Goal: Task Accomplishment & Management: Manage account settings

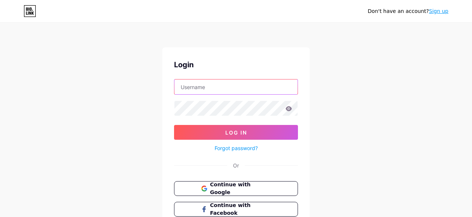
click at [228, 89] on input "text" at bounding box center [236, 86] width 123 height 15
type input "[EMAIL_ADDRESS][DOMAIN_NAME]"
click at [174, 125] on button "Log In" at bounding box center [236, 132] width 124 height 15
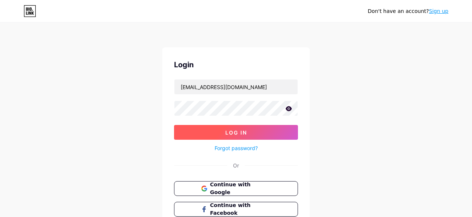
click at [241, 136] on button "Log In" at bounding box center [236, 132] width 124 height 15
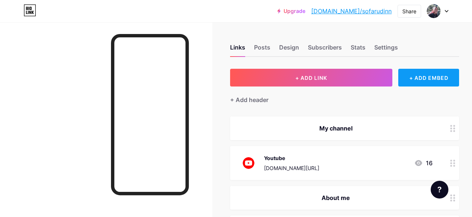
click at [431, 76] on div "+ ADD EMBED" at bounding box center [429, 78] width 61 height 18
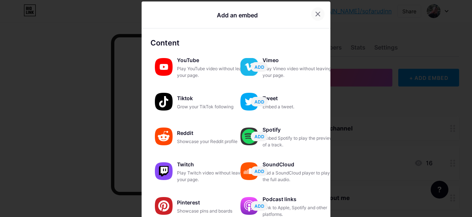
click at [320, 13] on icon at bounding box center [318, 14] width 4 height 4
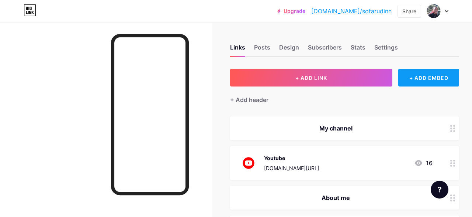
click at [414, 76] on div "+ ADD EMBED" at bounding box center [429, 78] width 61 height 18
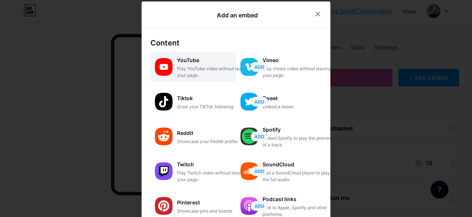
click at [175, 66] on div "YouTube Play YouTube video without leaving your page. ADD" at bounding box center [194, 67] width 86 height 30
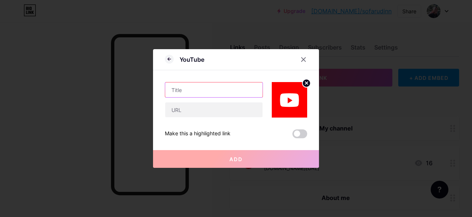
click at [220, 90] on input "text" at bounding box center [213, 89] width 97 height 15
type input "test"
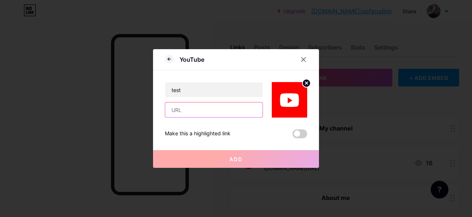
click at [226, 115] on input "text" at bounding box center [213, 109] width 97 height 15
click at [302, 55] on div at bounding box center [303, 59] width 13 height 13
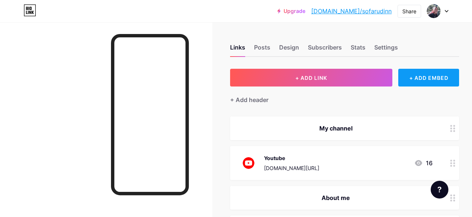
click at [411, 77] on div "+ ADD EMBED" at bounding box center [429, 78] width 61 height 18
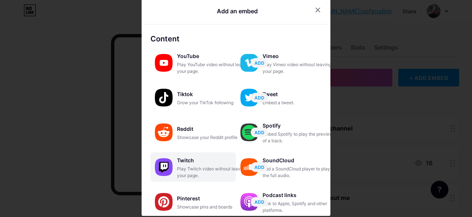
scroll to position [47, 0]
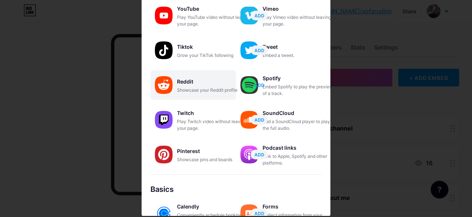
click at [261, 82] on span "ADD" at bounding box center [260, 85] width 10 height 6
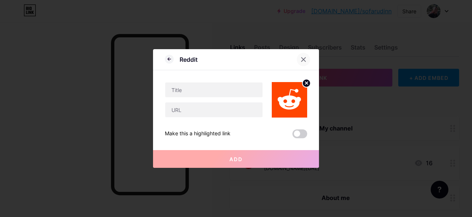
click at [302, 58] on icon at bounding box center [304, 60] width 4 height 4
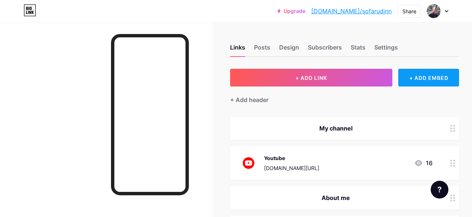
click at [426, 77] on div "+ ADD EMBED" at bounding box center [429, 78] width 61 height 18
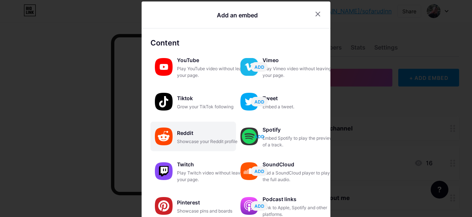
click at [262, 135] on span "ADD" at bounding box center [260, 136] width 10 height 6
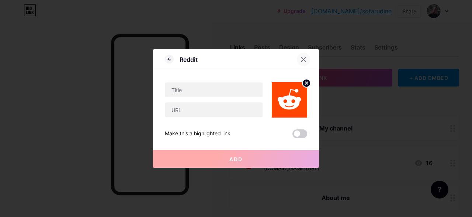
click at [306, 59] on icon at bounding box center [304, 59] width 6 height 6
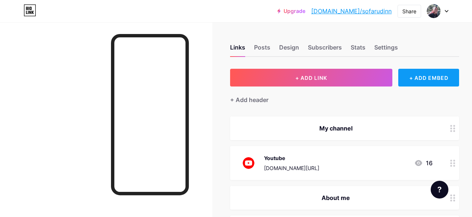
click at [423, 76] on div "+ ADD EMBED" at bounding box center [429, 78] width 61 height 18
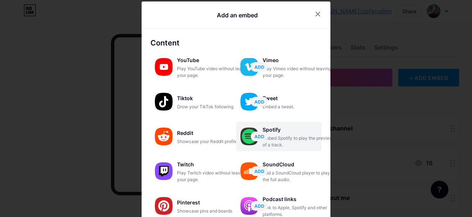
click at [297, 130] on div "Spotify" at bounding box center [300, 129] width 74 height 10
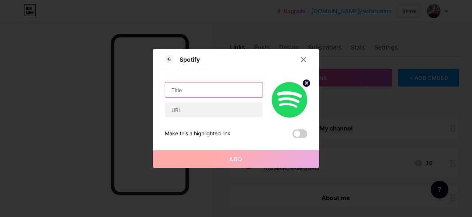
click at [233, 94] on input "text" at bounding box center [213, 89] width 97 height 15
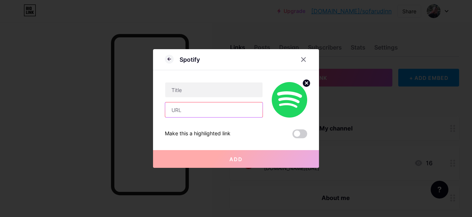
click at [234, 108] on input "text" at bounding box center [213, 109] width 97 height 15
paste input "[URL][DOMAIN_NAME]"
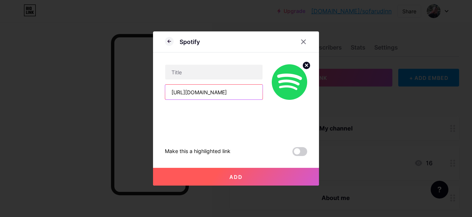
drag, startPoint x: 259, startPoint y: 92, endPoint x: 125, endPoint y: 93, distance: 133.2
click at [165, 93] on div "[URL][DOMAIN_NAME]" at bounding box center [214, 91] width 98 height 15
click at [186, 96] on input "[URL][DOMAIN_NAME]" at bounding box center [213, 92] width 97 height 15
drag, startPoint x: 177, startPoint y: 94, endPoint x: 173, endPoint y: 94, distance: 4.1
click at [173, 94] on input "[URL][DOMAIN_NAME]" at bounding box center [213, 92] width 97 height 15
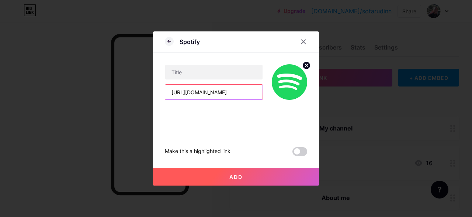
click at [173, 94] on input "[URL][DOMAIN_NAME]" at bounding box center [213, 92] width 97 height 15
click at [172, 94] on input "[URL][DOMAIN_NAME]" at bounding box center [213, 92] width 97 height 15
click at [229, 97] on input "[URL][DOMAIN_NAME]" at bounding box center [213, 92] width 97 height 15
click at [185, 92] on input "[URL][DOMAIN_NAME]" at bounding box center [213, 92] width 97 height 15
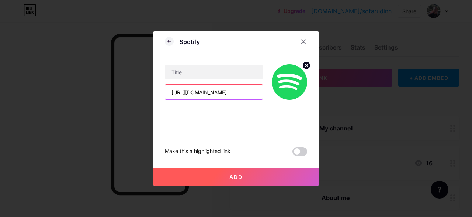
click at [244, 93] on input "[URL][DOMAIN_NAME]" at bounding box center [213, 92] width 97 height 15
click at [186, 92] on input "[URL][DOMAIN_NAME]" at bounding box center [213, 92] width 97 height 15
click at [184, 93] on input "[URL][DOMAIN_NAME]" at bounding box center [213, 92] width 97 height 15
click at [208, 93] on input "[URL][DOMAIN_NAME]" at bounding box center [213, 92] width 97 height 15
click at [256, 92] on input "[URL][DOMAIN_NAME]" at bounding box center [213, 92] width 97 height 15
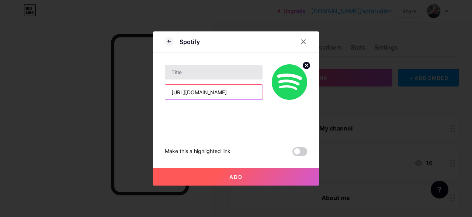
type input "[URL][DOMAIN_NAME]"
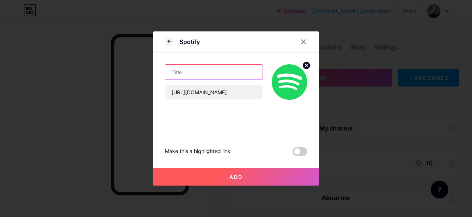
click at [189, 75] on input "text" at bounding box center [213, 72] width 97 height 15
click at [255, 173] on button "Add" at bounding box center [236, 177] width 166 height 18
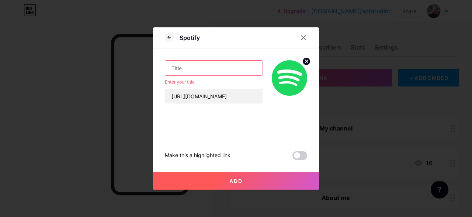
click at [153, 172] on button "Add" at bounding box center [236, 181] width 166 height 18
click at [222, 70] on input "text" at bounding box center [213, 68] width 97 height 15
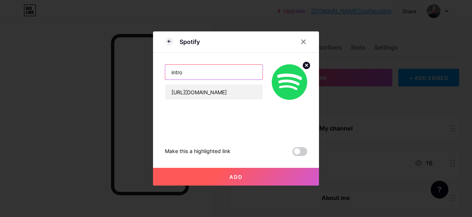
type input "intro"
click at [258, 175] on button "Add" at bounding box center [236, 177] width 166 height 18
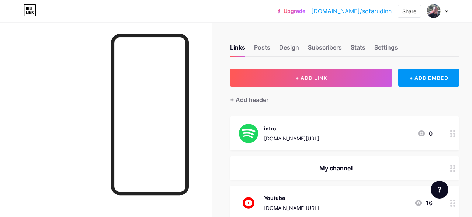
click at [454, 135] on circle at bounding box center [455, 136] width 2 height 2
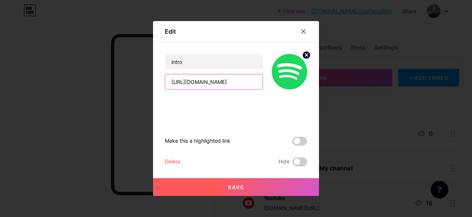
click at [251, 81] on input "[URL][DOMAIN_NAME]" at bounding box center [213, 81] width 97 height 15
click at [189, 81] on input "[URL][DOMAIN_NAME]" at bounding box center [213, 81] width 97 height 15
click at [200, 82] on input "[URL][DOMAIN_NAME]" at bounding box center [213, 81] width 97 height 15
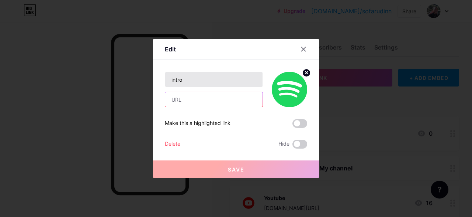
paste input "[URL][DOMAIN_NAME]"
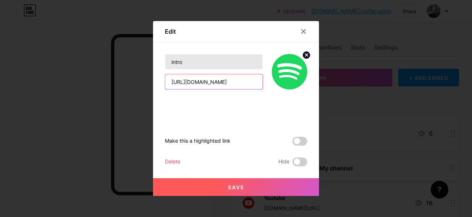
scroll to position [0, 140]
type input "[URL][DOMAIN_NAME]"
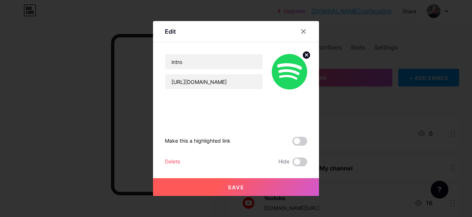
click at [171, 161] on div "Delete" at bounding box center [172, 161] width 15 height 9
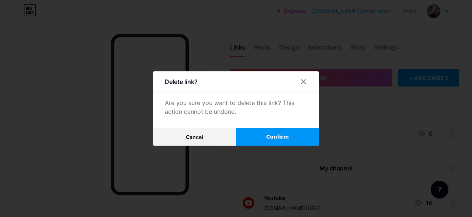
click at [277, 137] on span "Confirm" at bounding box center [277, 137] width 23 height 8
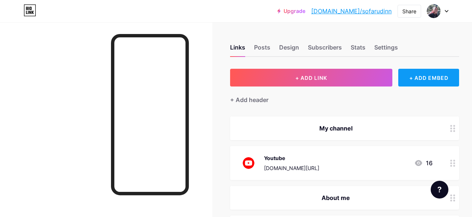
click at [416, 80] on div "+ ADD EMBED" at bounding box center [429, 78] width 61 height 18
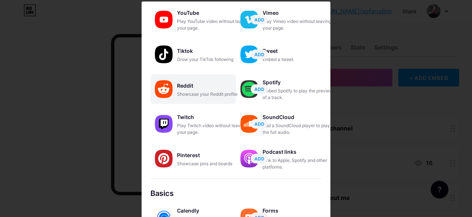
scroll to position [0, 0]
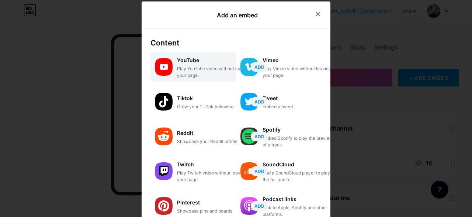
click at [200, 65] on div "Play YouTube video without leaving your page." at bounding box center [214, 71] width 74 height 13
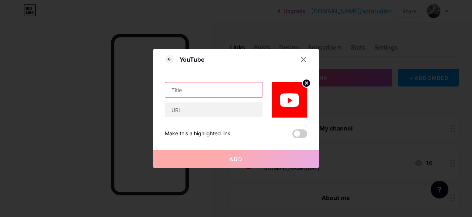
click at [233, 87] on input "text" at bounding box center [213, 89] width 97 height 15
type input "intro"
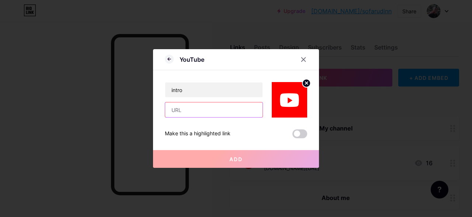
click at [207, 105] on input "text" at bounding box center [213, 109] width 97 height 15
paste input "[URL][DOMAIN_NAME]"
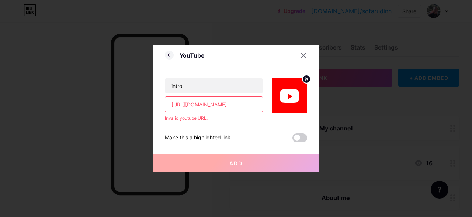
scroll to position [0, 7]
click at [204, 109] on input "[URL][DOMAIN_NAME]" at bounding box center [213, 104] width 97 height 15
click at [178, 104] on input "[URL][DOMAIN_NAME]" at bounding box center [213, 104] width 97 height 15
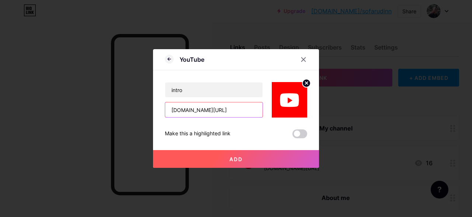
type input "[DOMAIN_NAME][URL]"
click at [251, 156] on button "Add" at bounding box center [236, 159] width 166 height 18
click at [237, 155] on button "Add" at bounding box center [236, 159] width 166 height 18
click at [236, 109] on input "[DOMAIN_NAME][URL]" at bounding box center [213, 109] width 97 height 15
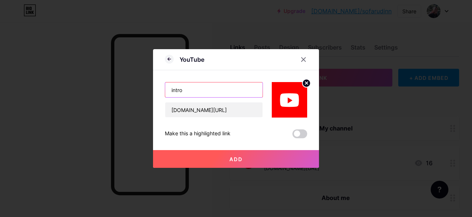
click at [234, 93] on input "intro" at bounding box center [213, 89] width 97 height 15
click at [227, 155] on button "Add" at bounding box center [236, 159] width 166 height 18
click at [235, 162] on button "Add" at bounding box center [236, 159] width 166 height 18
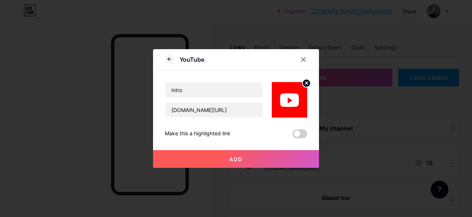
click at [235, 162] on button "Add" at bounding box center [236, 159] width 166 height 18
click at [301, 131] on span at bounding box center [300, 133] width 15 height 9
click at [293, 135] on input "checkbox" at bounding box center [293, 135] width 0 height 0
click at [301, 131] on span at bounding box center [300, 133] width 15 height 9
click at [293, 135] on input "checkbox" at bounding box center [293, 135] width 0 height 0
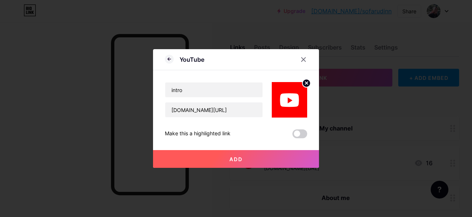
click at [248, 155] on button "Add" at bounding box center [236, 159] width 166 height 18
click at [240, 99] on div "intro [DOMAIN_NAME][URL]" at bounding box center [214, 99] width 98 height 35
click at [239, 90] on input "intro" at bounding box center [213, 89] width 97 height 15
drag, startPoint x: 255, startPoint y: 113, endPoint x: 140, endPoint y: 118, distance: 115.3
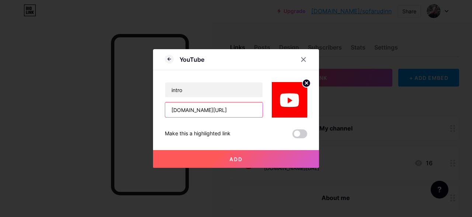
click at [165, 117] on input "[DOMAIN_NAME][URL]" at bounding box center [213, 109] width 97 height 15
click at [304, 57] on icon at bounding box center [304, 59] width 6 height 6
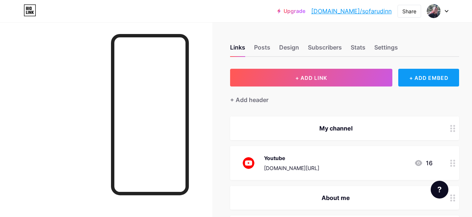
click at [412, 79] on div "+ ADD EMBED" at bounding box center [429, 78] width 61 height 18
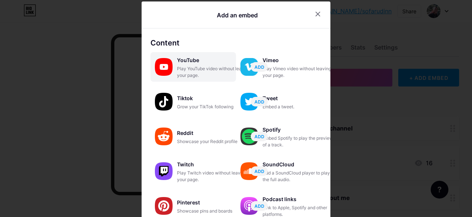
click at [193, 73] on div "Play YouTube video without leaving your page." at bounding box center [214, 71] width 74 height 13
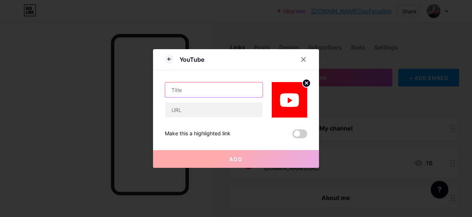
click at [223, 88] on input "text" at bounding box center [213, 89] width 97 height 15
type input "intro"
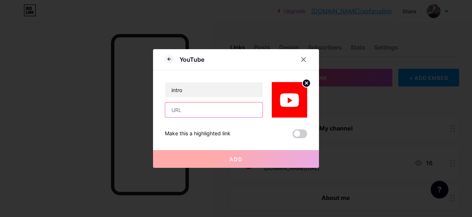
click at [229, 107] on input "text" at bounding box center [213, 109] width 97 height 15
paste input "[URL][DOMAIN_NAME]"
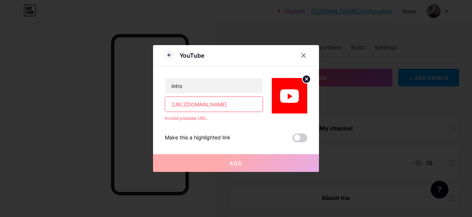
click at [179, 103] on input "[URL][DOMAIN_NAME]" at bounding box center [213, 104] width 97 height 15
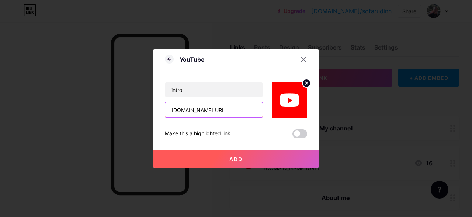
type input "[DOMAIN_NAME][URL]"
click at [231, 158] on span "Add" at bounding box center [236, 159] width 13 height 6
click at [258, 157] on button "Add" at bounding box center [236, 159] width 166 height 18
click at [297, 134] on span at bounding box center [300, 133] width 15 height 9
click at [293, 135] on input "checkbox" at bounding box center [293, 135] width 0 height 0
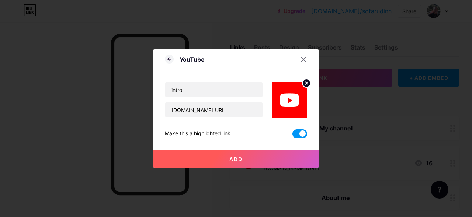
click at [273, 155] on button "Add" at bounding box center [236, 159] width 166 height 18
click at [230, 158] on span "Add" at bounding box center [236, 159] width 13 height 6
click at [229, 158] on button "Add" at bounding box center [236, 159] width 166 height 18
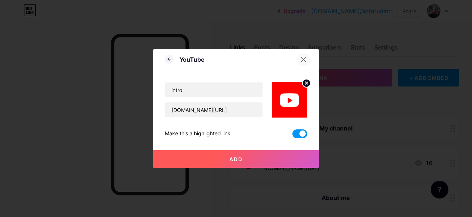
click at [300, 56] on div at bounding box center [303, 59] width 13 height 13
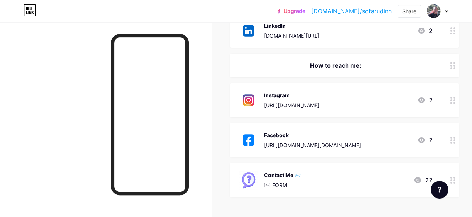
scroll to position [230, 0]
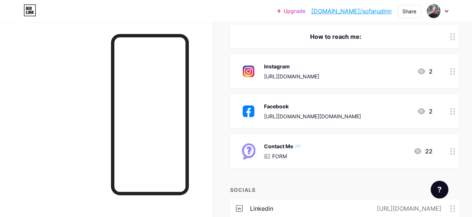
click at [281, 158] on p "FORM" at bounding box center [279, 156] width 15 height 8
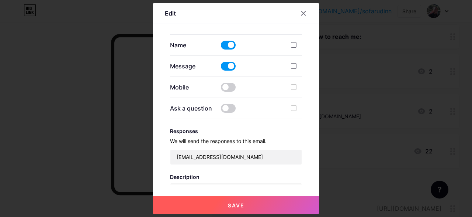
scroll to position [251, 0]
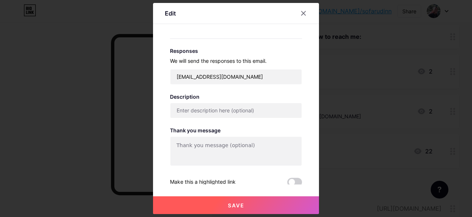
type input "Contact Me 📨"
checkbox input "true"
type textarea "Pesan terkirim! Tunggu balasan dari sofarudin, terima kasih."
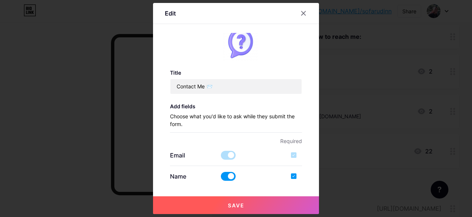
scroll to position [0, 0]
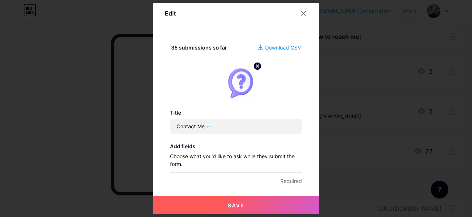
click at [287, 46] on div "Download CSV" at bounding box center [279, 48] width 43 height 8
drag, startPoint x: 287, startPoint y: 41, endPoint x: 339, endPoint y: 10, distance: 60.2
click at [339, 10] on div at bounding box center [236, 108] width 472 height 217
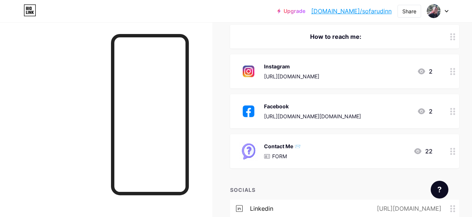
click at [421, 148] on icon at bounding box center [418, 151] width 9 height 9
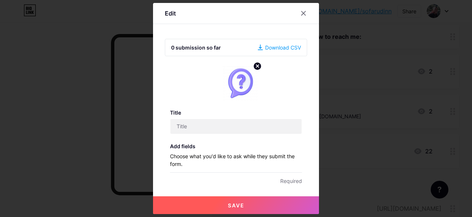
type input "Contact Me 📨"
checkbox input "true"
type textarea "Pesan terkirim! Tunggu balasan dari sofarudin, terima kasih."
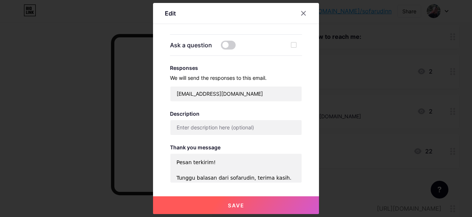
scroll to position [272, 0]
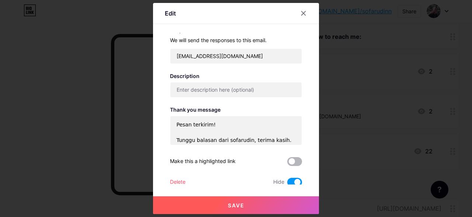
click at [293, 159] on span at bounding box center [294, 161] width 15 height 9
click at [287, 163] on input "checkbox" at bounding box center [287, 163] width 0 height 0
click at [248, 204] on button "Save" at bounding box center [236, 205] width 166 height 18
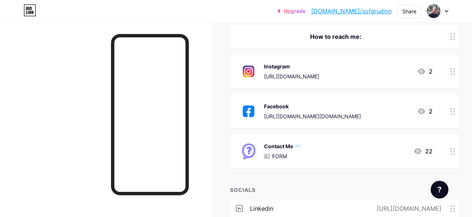
click at [452, 155] on div at bounding box center [453, 151] width 13 height 34
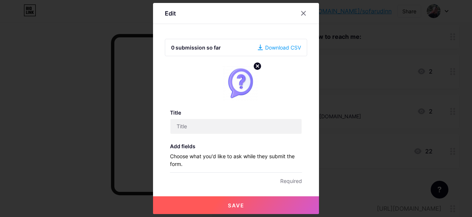
type input "Contact Me 📨"
checkbox input "true"
type textarea "Pesan terkirim! Tunggu balasan dari sofarudin, terima kasih."
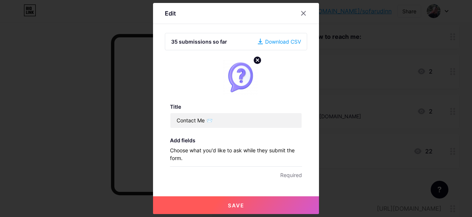
scroll to position [0, 0]
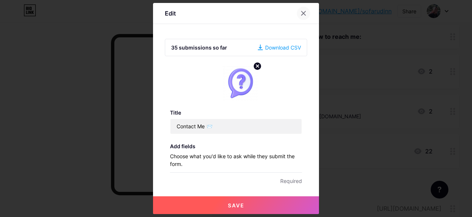
click at [299, 11] on div at bounding box center [303, 13] width 13 height 13
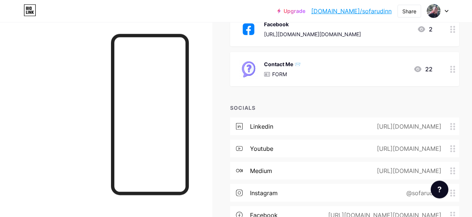
scroll to position [301, 0]
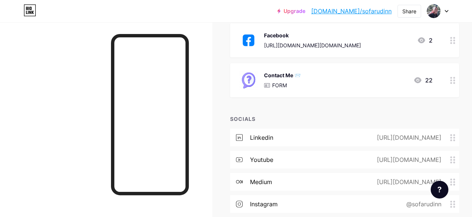
click at [451, 80] on icon at bounding box center [453, 80] width 5 height 7
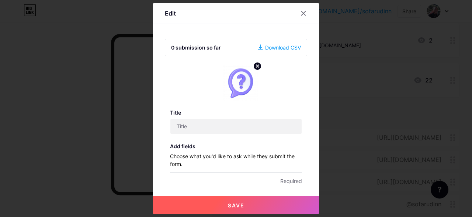
type input "Contact Me 📨"
checkbox input "true"
type textarea "Pesan terkirim! Tunggu balasan dari sofarudin, terima kasih."
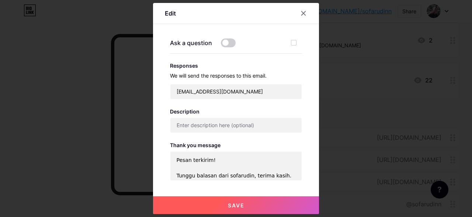
scroll to position [272, 0]
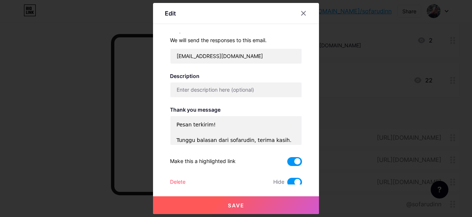
click at [298, 158] on span at bounding box center [294, 161] width 15 height 9
click at [287, 163] on input "checkbox" at bounding box center [287, 163] width 0 height 0
click at [259, 204] on button "Save" at bounding box center [236, 205] width 166 height 18
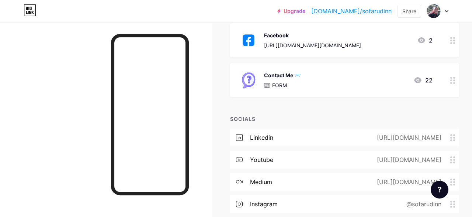
click at [454, 82] on icon at bounding box center [453, 80] width 5 height 7
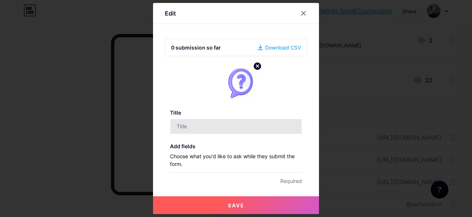
type input "Contact Me 📨"
checkbox input "true"
type textarea "Pesan terkirim! Tunggu balasan dari sofarudin, terima kasih."
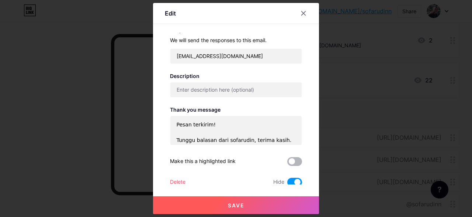
click at [291, 158] on span at bounding box center [294, 161] width 15 height 9
click at [287, 163] on input "checkbox" at bounding box center [287, 163] width 0 height 0
click at [297, 183] on span at bounding box center [294, 181] width 15 height 9
click at [287, 184] on input "checkbox" at bounding box center [287, 184] width 0 height 0
click at [256, 202] on button "Save" at bounding box center [236, 205] width 166 height 18
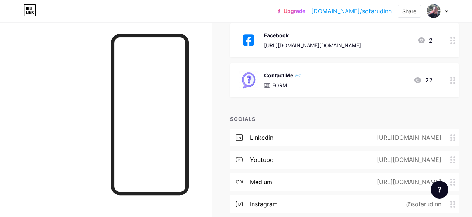
click at [451, 83] on div at bounding box center [453, 80] width 13 height 34
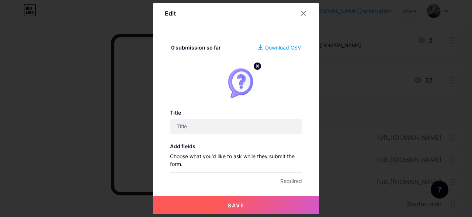
type input "Contact Me 📨"
checkbox input "true"
type textarea "Pesan terkirim! Tunggu balasan dari sofarudin, terima kasih."
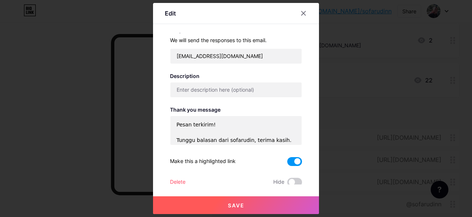
click at [298, 158] on span at bounding box center [294, 161] width 15 height 9
click at [287, 163] on input "checkbox" at bounding box center [287, 163] width 0 height 0
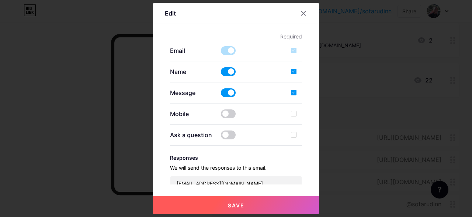
scroll to position [130, 0]
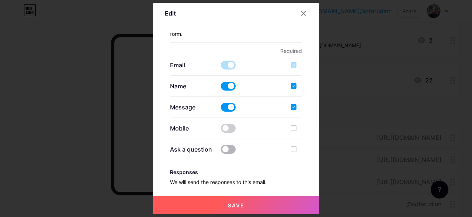
click at [226, 149] on span at bounding box center [228, 149] width 15 height 9
click at [221, 151] on input "checkbox" at bounding box center [221, 151] width 0 height 0
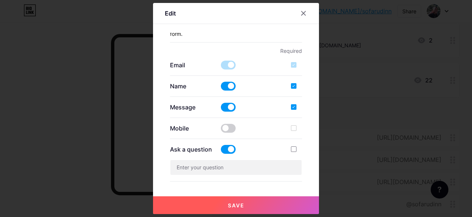
click at [225, 149] on span at bounding box center [228, 149] width 15 height 9
click at [221, 151] on input "checkbox" at bounding box center [221, 151] width 0 height 0
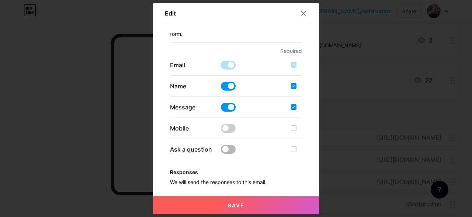
click at [225, 149] on span at bounding box center [228, 149] width 15 height 9
click at [221, 151] on input "checkbox" at bounding box center [221, 151] width 0 height 0
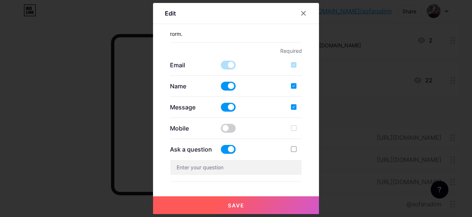
click at [225, 149] on span at bounding box center [228, 149] width 15 height 9
click at [221, 151] on input "checkbox" at bounding box center [221, 151] width 0 height 0
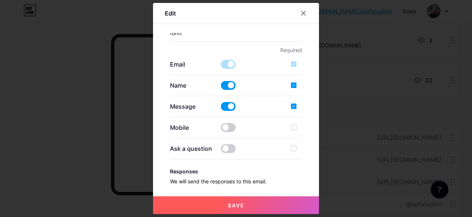
scroll to position [142, 0]
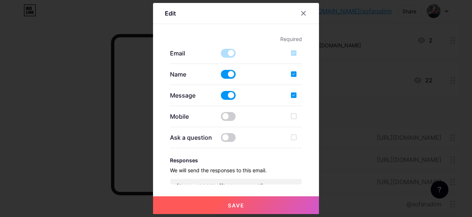
click at [294, 73] on div at bounding box center [294, 74] width 6 height 6
click at [302, 78] on input "checkbox" at bounding box center [304, 80] width 5 height 5
click at [293, 73] on div at bounding box center [294, 74] width 6 height 6
click at [302, 78] on input "checkbox" at bounding box center [304, 80] width 5 height 5
checkbox input "true"
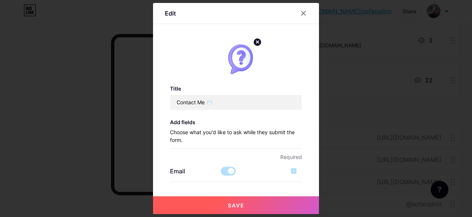
scroll to position [0, 0]
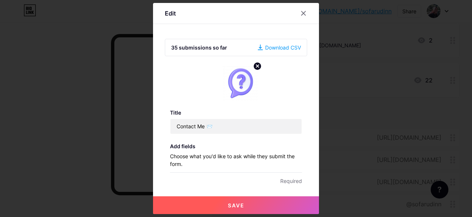
click at [245, 203] on button "Save" at bounding box center [236, 205] width 166 height 18
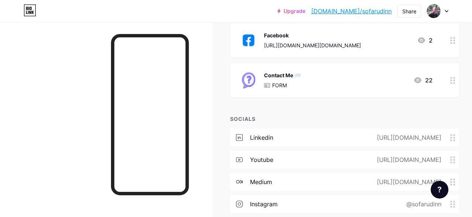
click at [447, 78] on div "Contact Me 📨 FORM 22" at bounding box center [344, 80] width 229 height 34
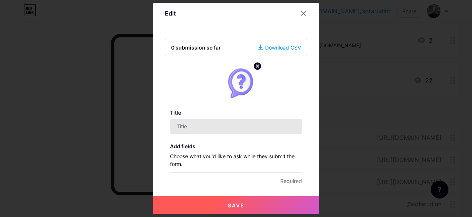
type input "Contact Me 📨"
checkbox input "true"
type textarea "Pesan terkirim! Tunggu balasan dari sofarudin, terima kasih."
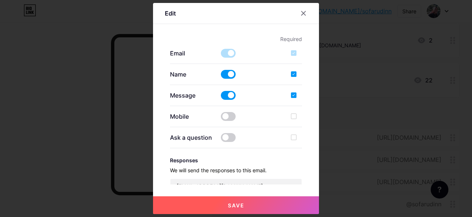
scroll to position [272, 0]
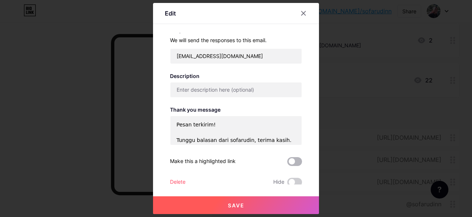
click at [293, 160] on span at bounding box center [294, 161] width 15 height 9
click at [287, 163] on input "checkbox" at bounding box center [287, 163] width 0 height 0
click at [268, 208] on button "Save" at bounding box center [236, 205] width 166 height 18
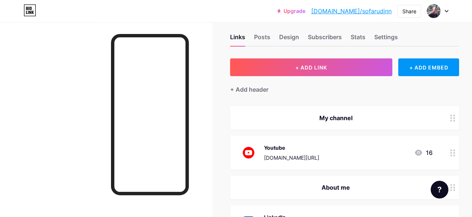
scroll to position [0, 0]
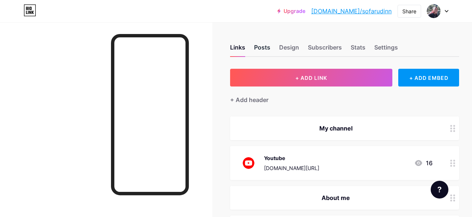
click at [268, 53] on div "Posts" at bounding box center [262, 49] width 16 height 13
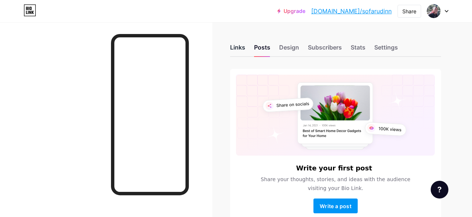
click at [239, 49] on div "Links" at bounding box center [237, 49] width 15 height 13
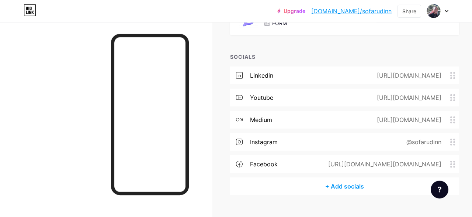
scroll to position [378, 0]
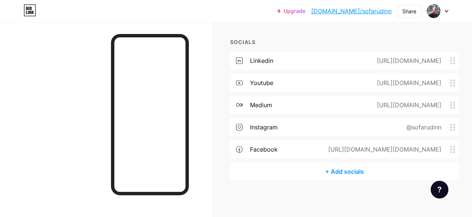
click at [352, 172] on div "+ Add socials" at bounding box center [344, 171] width 229 height 18
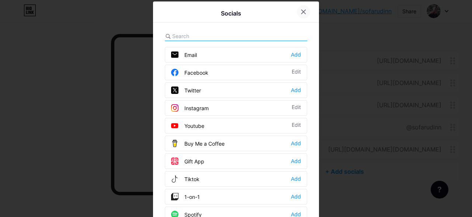
click at [299, 12] on div at bounding box center [303, 11] width 13 height 13
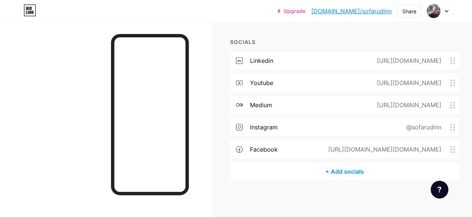
click at [351, 169] on div "+ Add socials" at bounding box center [344, 171] width 229 height 18
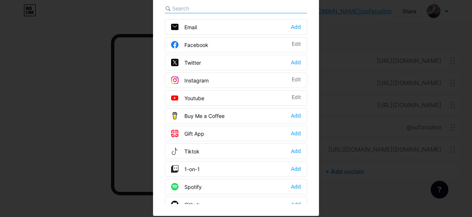
scroll to position [0, 0]
click at [295, 27] on div "Add" at bounding box center [296, 26] width 10 height 7
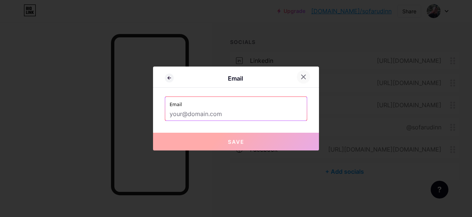
click at [304, 78] on icon at bounding box center [304, 77] width 6 height 6
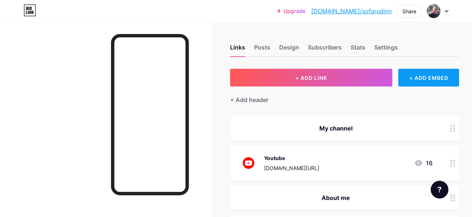
click at [434, 81] on div "+ ADD EMBED" at bounding box center [429, 78] width 61 height 18
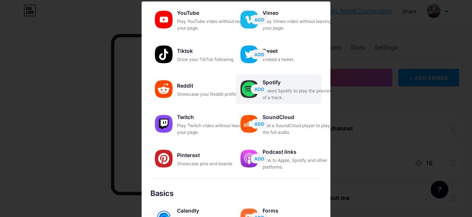
scroll to position [158, 0]
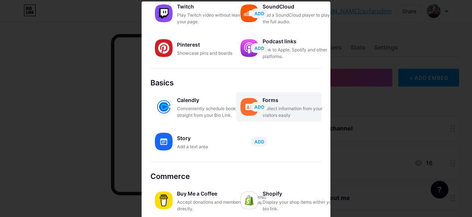
click at [282, 111] on div "Collect information from your visitors easily" at bounding box center [300, 111] width 74 height 13
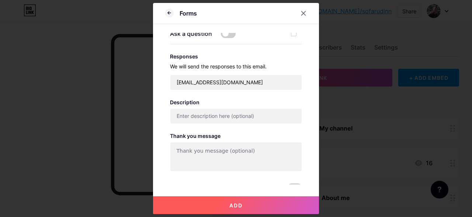
scroll to position [225, 0]
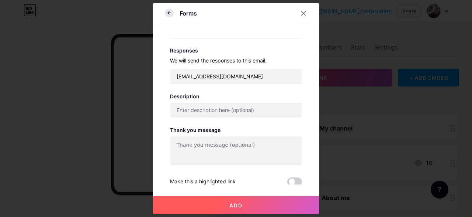
click at [167, 14] on icon at bounding box center [169, 12] width 9 height 9
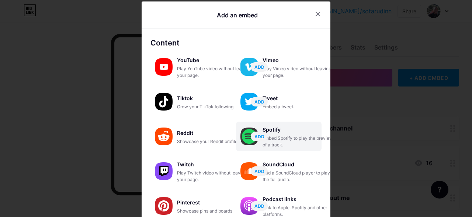
scroll to position [158, 0]
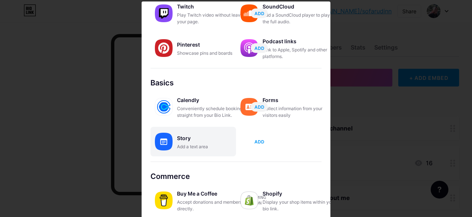
click at [261, 143] on span "ADD" at bounding box center [260, 141] width 10 height 6
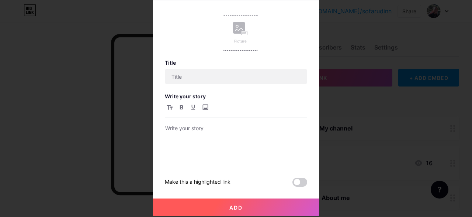
scroll to position [0, 0]
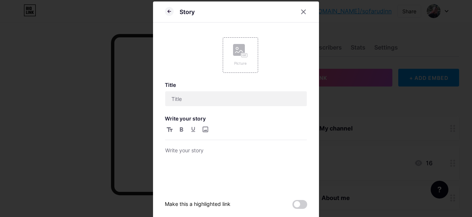
click at [169, 6] on div "Story" at bounding box center [180, 11] width 30 height 13
click at [169, 11] on icon at bounding box center [169, 11] width 3 height 0
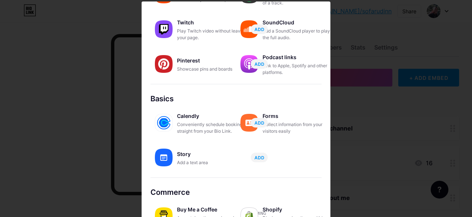
scroll to position [158, 0]
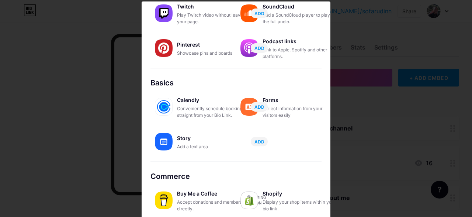
click at [362, 60] on div at bounding box center [236, 108] width 472 height 217
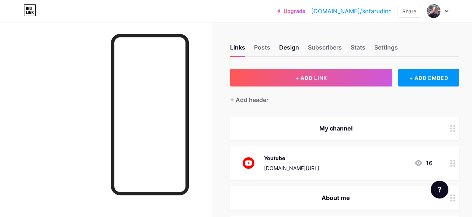
click at [292, 47] on div "Design" at bounding box center [289, 49] width 20 height 13
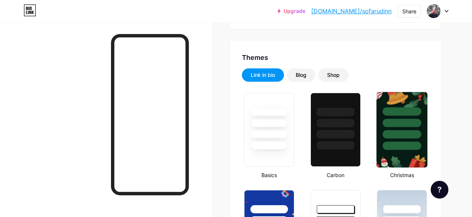
scroll to position [118, 0]
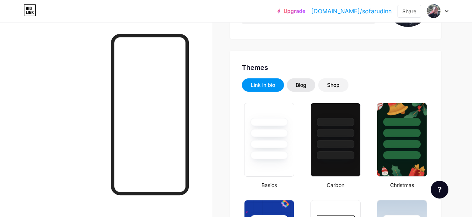
click at [301, 85] on div "Blog" at bounding box center [301, 84] width 11 height 7
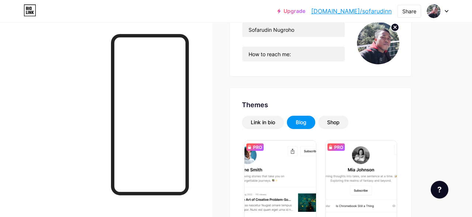
scroll to position [49, 0]
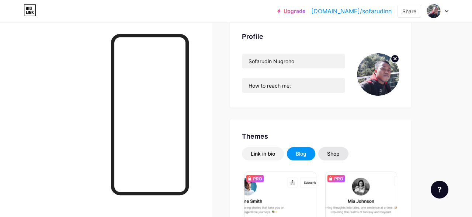
click at [338, 153] on div "Shop" at bounding box center [333, 153] width 13 height 7
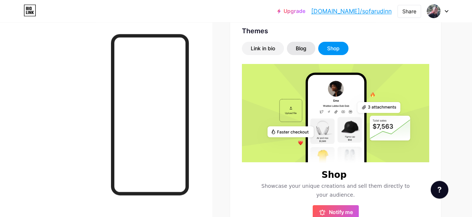
scroll to position [164, 0]
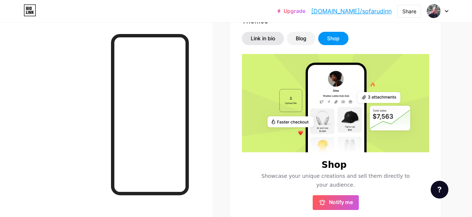
click at [260, 36] on div "Link in bio" at bounding box center [263, 38] width 24 height 7
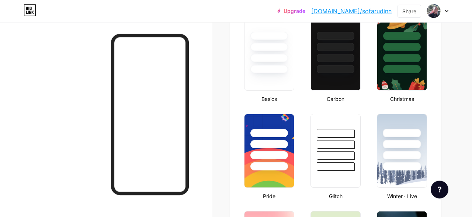
scroll to position [394, 0]
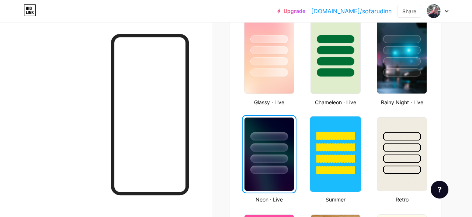
click at [349, 144] on div at bounding box center [335, 147] width 39 height 8
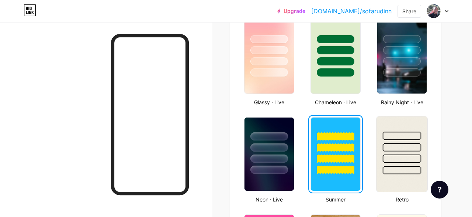
click at [403, 152] on div at bounding box center [402, 145] width 51 height 58
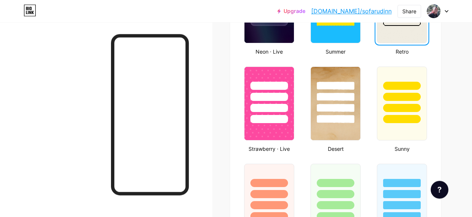
scroll to position [548, 0]
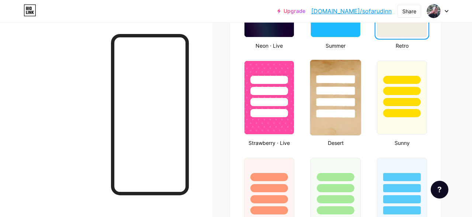
click at [331, 108] on div at bounding box center [335, 89] width 51 height 58
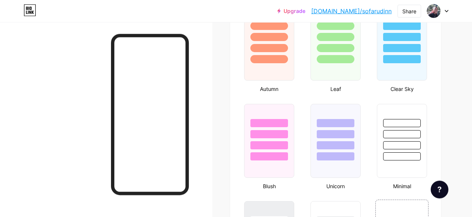
scroll to position [702, 0]
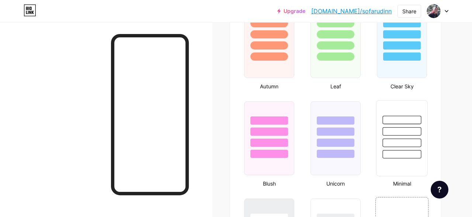
click at [387, 115] on div at bounding box center [402, 129] width 51 height 58
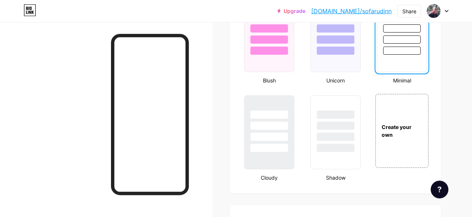
scroll to position [817, 0]
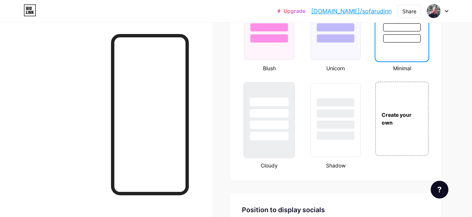
click at [267, 96] on div at bounding box center [269, 111] width 51 height 58
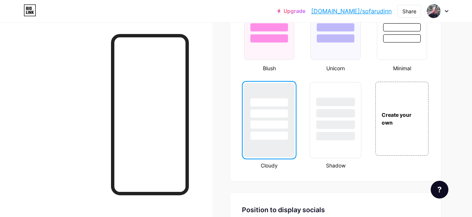
click at [346, 111] on div at bounding box center [335, 113] width 39 height 8
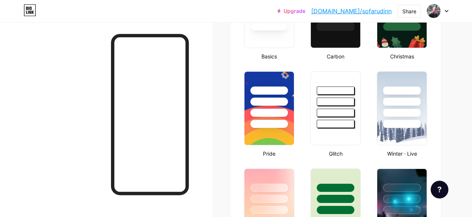
scroll to position [241, 0]
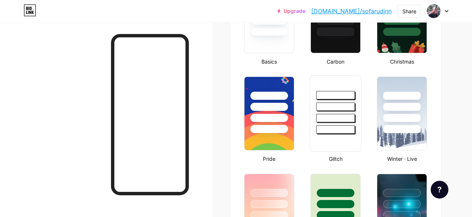
click at [333, 116] on div at bounding box center [335, 118] width 39 height 8
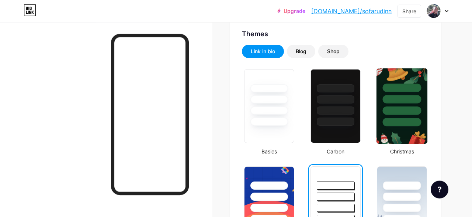
scroll to position [126, 0]
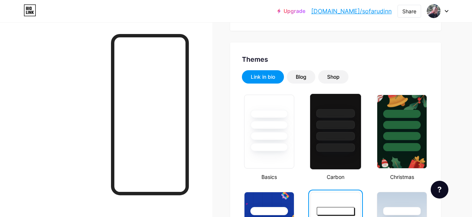
click at [355, 128] on div at bounding box center [335, 123] width 51 height 58
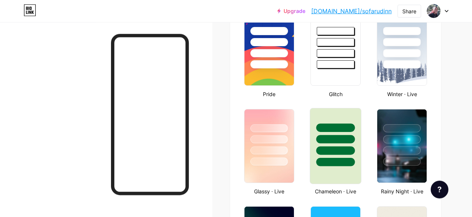
scroll to position [356, 0]
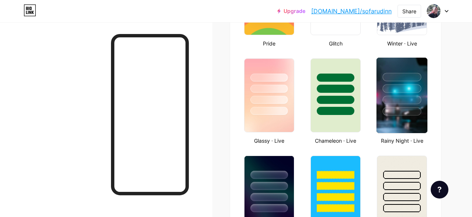
click at [391, 119] on img at bounding box center [402, 95] width 51 height 75
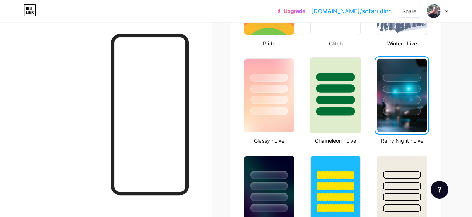
click at [334, 121] on div at bounding box center [336, 95] width 52 height 76
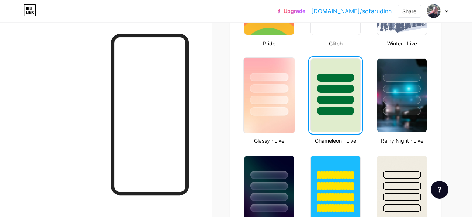
click at [276, 94] on div at bounding box center [269, 87] width 51 height 58
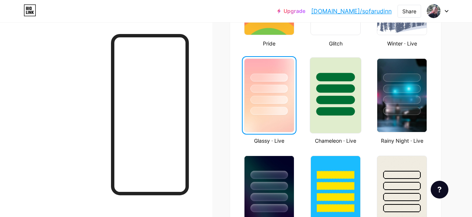
click at [331, 97] on div at bounding box center [335, 100] width 39 height 8
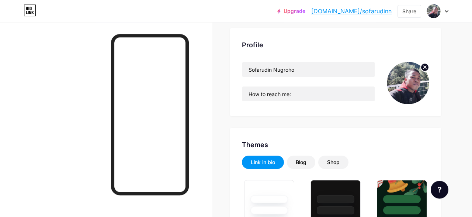
scroll to position [0, 0]
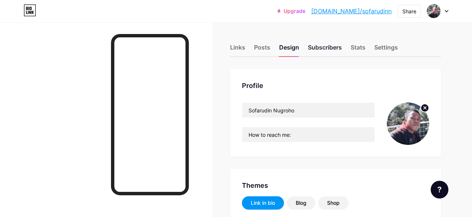
click at [330, 50] on div "Subscribers" at bounding box center [325, 49] width 34 height 13
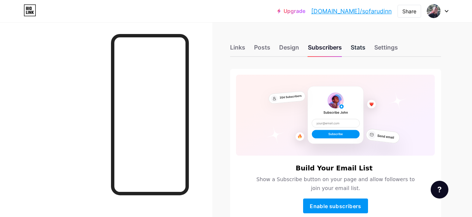
click at [361, 49] on div "Stats" at bounding box center [358, 49] width 15 height 13
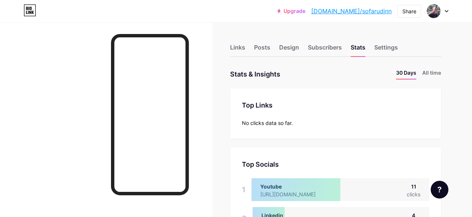
click at [394, 37] on div "Links Posts Design Subscribers Stats Settings" at bounding box center [335, 44] width 211 height 26
click at [392, 45] on div "Settings" at bounding box center [387, 49] width 24 height 13
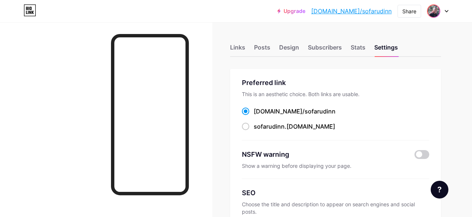
click at [428, 9] on img at bounding box center [434, 11] width 12 height 12
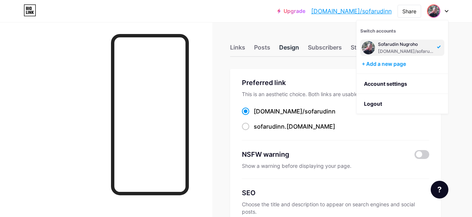
click at [296, 49] on div "Design" at bounding box center [289, 49] width 20 height 13
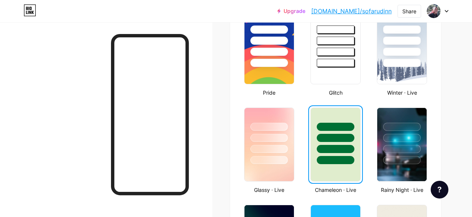
scroll to position [384, 0]
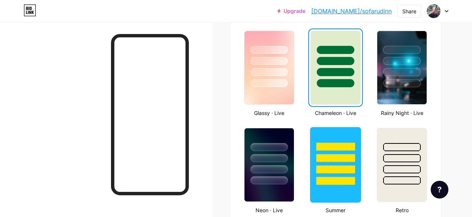
click at [337, 154] on div at bounding box center [335, 158] width 39 height 8
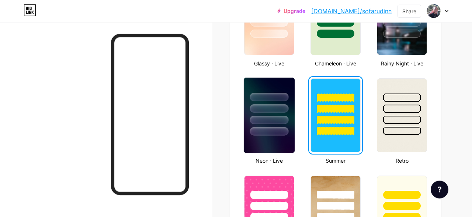
scroll to position [461, 0]
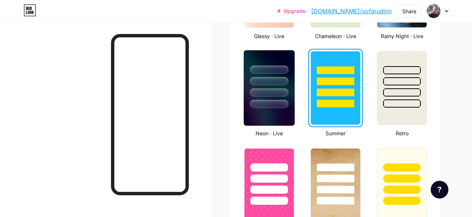
click at [268, 98] on div at bounding box center [269, 79] width 51 height 58
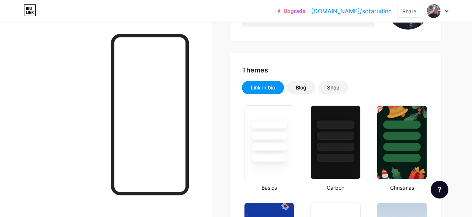
scroll to position [0, 0]
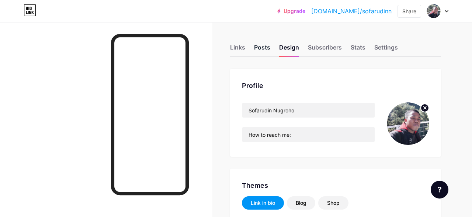
click at [262, 48] on div "Posts" at bounding box center [262, 49] width 16 height 13
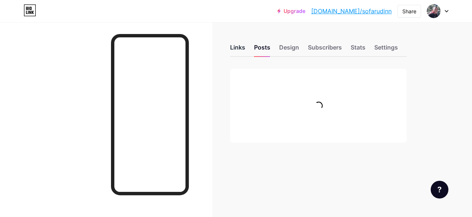
click at [245, 47] on div "Links" at bounding box center [237, 49] width 15 height 13
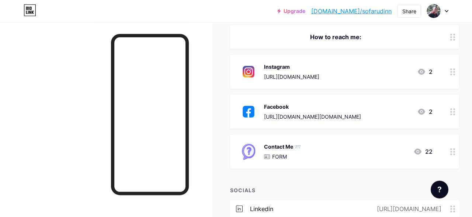
scroll to position [230, 0]
click at [454, 154] on icon at bounding box center [453, 151] width 5 height 7
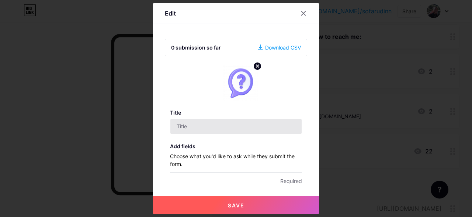
type input "Contact Me 📨"
checkbox input "true"
type textarea "Pesan terkirim! Tunggu balasan dari sofarudin, terima kasih."
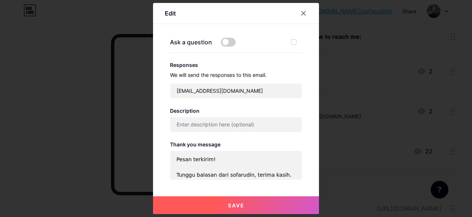
scroll to position [272, 0]
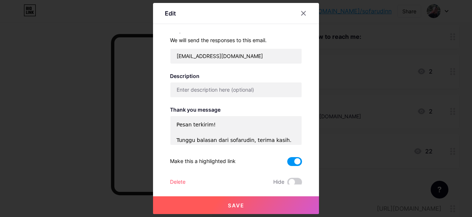
click at [294, 157] on span at bounding box center [294, 161] width 15 height 9
click at [287, 163] on input "checkbox" at bounding box center [287, 163] width 0 height 0
click at [279, 201] on button "Save" at bounding box center [236, 205] width 166 height 18
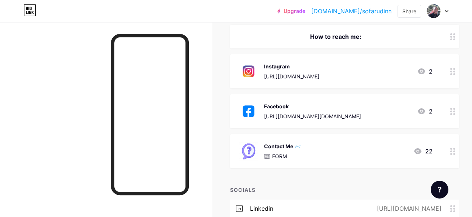
click at [453, 148] on icon at bounding box center [453, 151] width 5 height 7
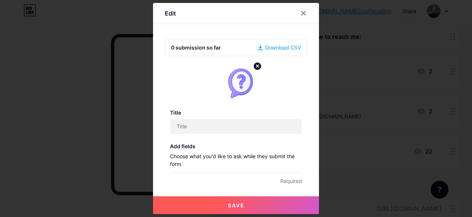
type input "Contact Me 📨"
checkbox input "true"
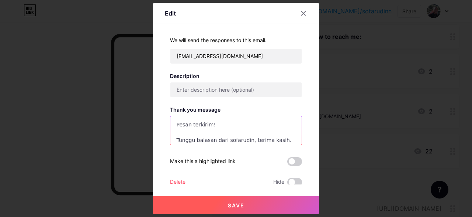
click at [227, 139] on textarea "Pesan terkirim! Tunggu balasan dari sofarudin, terima kasih." at bounding box center [236, 131] width 132 height 30
type textarea "Pesan terkirim! Tunggu balasan dari Sofarudin, terima kasih."
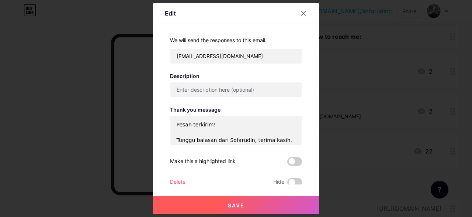
click at [218, 203] on button "Save" at bounding box center [236, 205] width 166 height 18
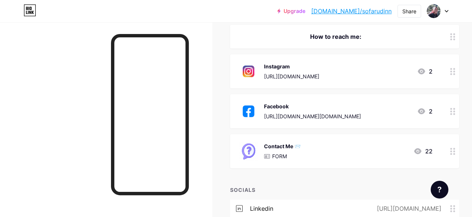
click at [451, 152] on icon at bounding box center [453, 151] width 5 height 7
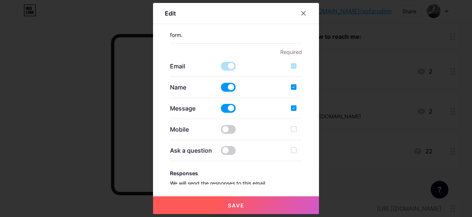
type input "Contact Me 📨"
checkbox input "true"
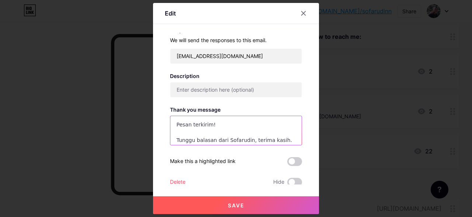
click at [247, 137] on textarea "Pesan terkirim! Tunggu balasan dari Sofarudin, terima kasih." at bounding box center [236, 131] width 132 height 30
click at [251, 137] on textarea "Pesan terkirim! Tunggu balasan dari Sofarudin. terima kasih." at bounding box center [236, 131] width 132 height 30
click at [268, 137] on textarea "Pesan terkirim! Tunggu balasan dari Sofarudin. Terima kasih." at bounding box center [236, 131] width 132 height 30
type textarea "Pesan terkirim! Tunggu balasan dari Sofarudin. Terima kasih."
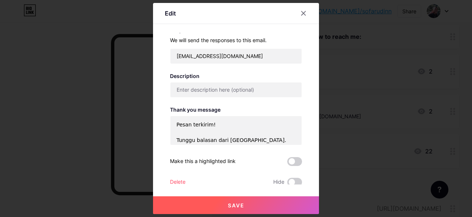
click at [260, 204] on button "Save" at bounding box center [236, 205] width 166 height 18
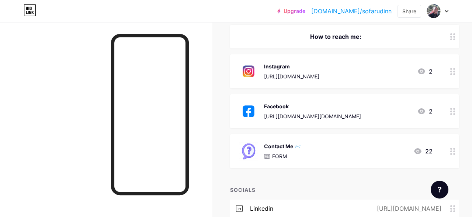
click at [453, 149] on icon at bounding box center [453, 151] width 5 height 7
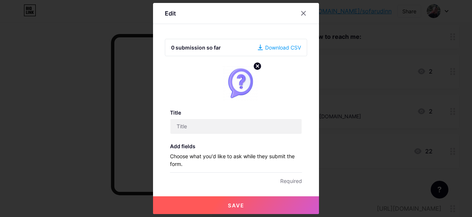
type input "Contact Me 📨"
checkbox input "true"
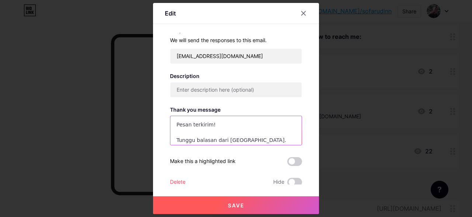
click at [216, 130] on textarea "Pesan terkirim! Tunggu balasan dari Sofarudin. Terima kasih." at bounding box center [236, 131] width 132 height 30
click at [249, 136] on textarea "Pesan terkirim! Tunggu balasan dari Sofarudin. Terima kasih." at bounding box center [236, 131] width 132 height 30
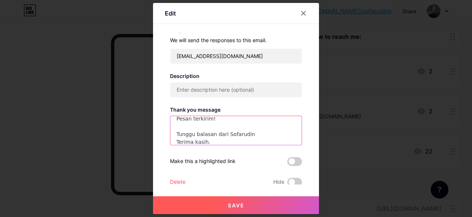
type textarea "Pesan terkirim! Tunggu balasan dari Sofarudin Terima kasih."
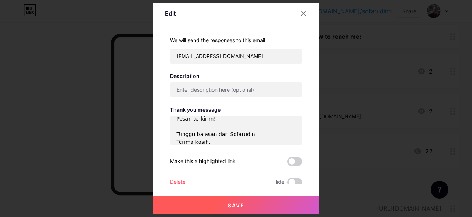
click at [231, 204] on span "Save" at bounding box center [236, 205] width 17 height 6
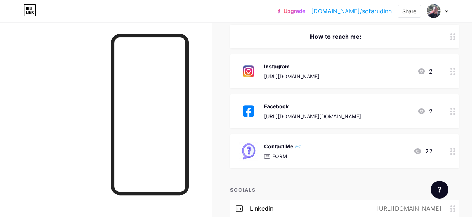
click at [451, 152] on icon at bounding box center [453, 151] width 5 height 7
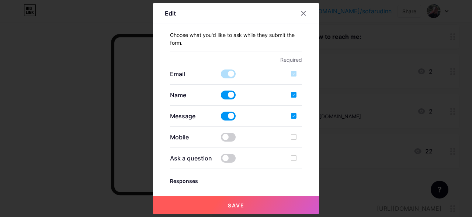
type input "Contact Me 📨"
checkbox input "true"
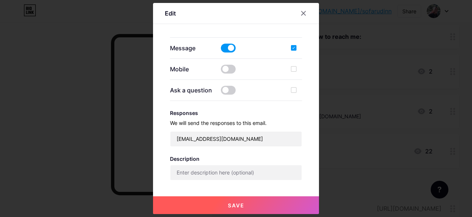
scroll to position [272, 0]
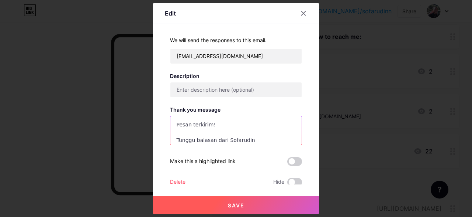
click at [210, 137] on textarea "Pesan terkirim! Tunggu balasan dari Sofarudin Terima kasih." at bounding box center [236, 131] width 132 height 30
click at [254, 127] on textarea "Pesan terkirim! Tunggu balasan dari Sofarudin Terima kasih." at bounding box center [236, 131] width 132 height 30
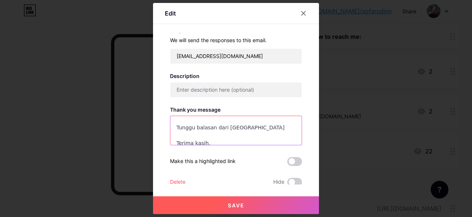
scroll to position [18, 0]
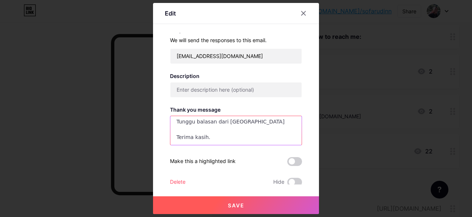
click at [255, 121] on textarea "Pesan terkirim! Tunggu balasan dari Sofarudin Terima kasih." at bounding box center [236, 131] width 132 height 30
type textarea "Pesan terkirim! Tunggu balasan dari Sofarudin, Terima kasih."
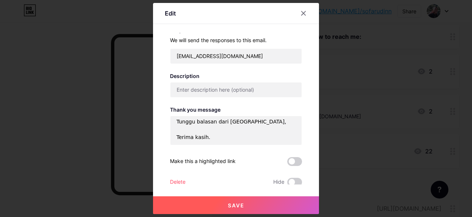
click at [254, 200] on button "Save" at bounding box center [236, 205] width 166 height 18
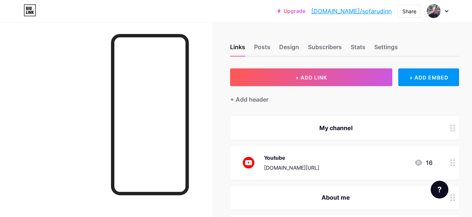
scroll to position [0, 0]
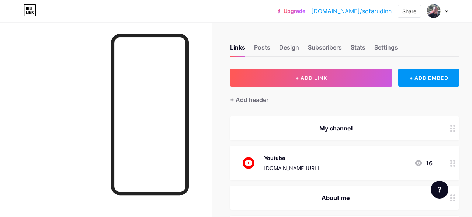
click at [446, 10] on icon at bounding box center [447, 11] width 4 height 3
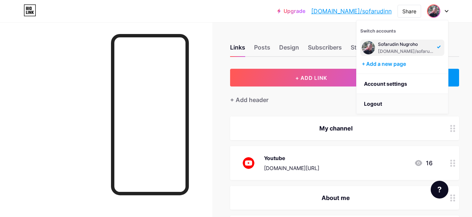
click at [375, 104] on li "Logout" at bounding box center [403, 104] width 92 height 20
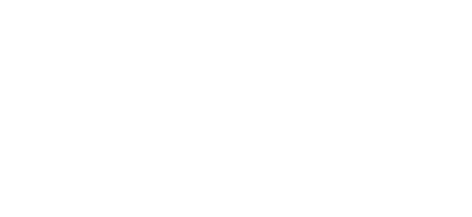
click at [371, 0] on html at bounding box center [236, 0] width 472 height 0
